Goal: Task Accomplishment & Management: Use online tool/utility

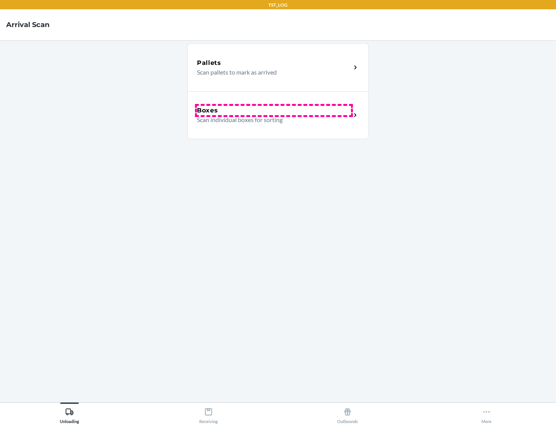
click at [274, 110] on div "Boxes" at bounding box center [274, 110] width 154 height 9
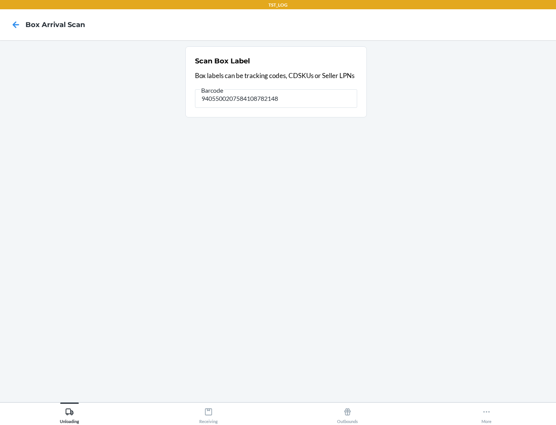
type input "9405500207584108782148"
